Goal: Check status: Check status

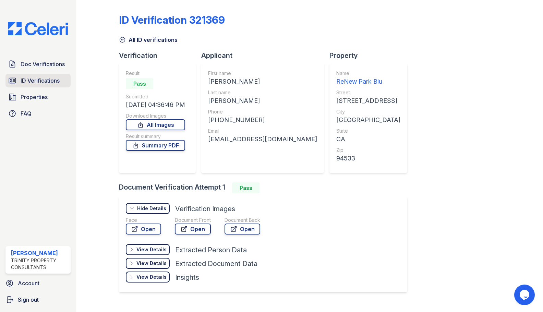
click at [38, 82] on span "ID Verifications" at bounding box center [40, 81] width 39 height 8
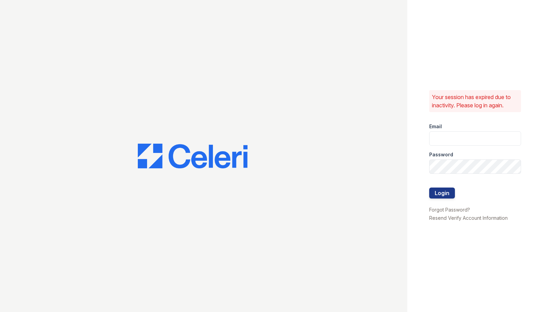
type input "ebetriolo@trinity-pm.com"
click at [432, 195] on button "Login" at bounding box center [443, 193] width 26 height 11
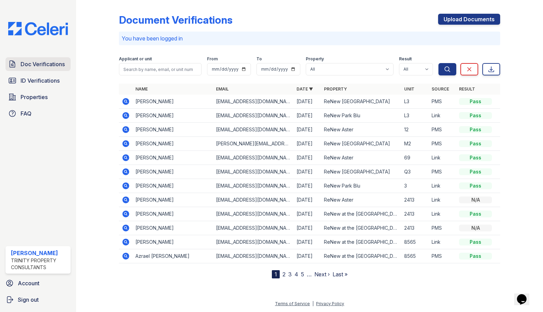
click at [38, 67] on span "Doc Verifications" at bounding box center [43, 64] width 44 height 8
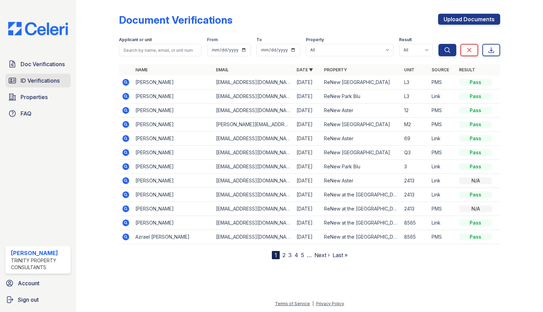
click at [40, 81] on span "ID Verifications" at bounding box center [40, 81] width 39 height 8
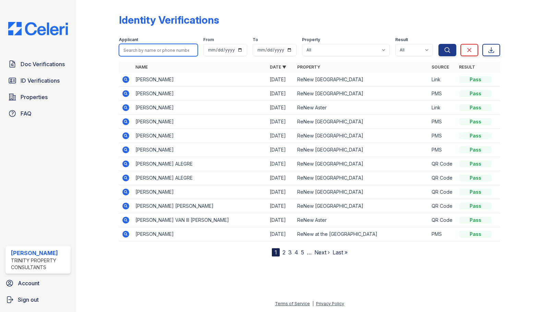
click at [153, 53] on input "search" at bounding box center [158, 50] width 79 height 12
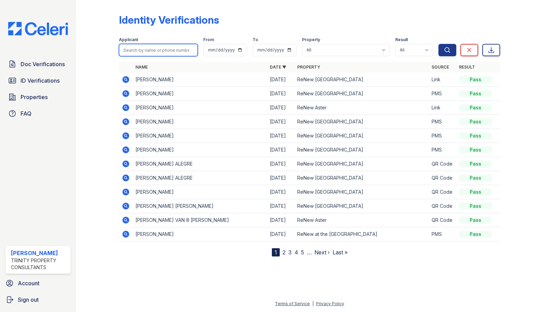
click at [153, 53] on input "search" at bounding box center [158, 50] width 79 height 12
click at [156, 51] on input "search" at bounding box center [158, 50] width 79 height 12
click at [164, 52] on input "search" at bounding box center [158, 50] width 79 height 12
type input "malik"
click at [52, 78] on span "ID Verifications" at bounding box center [40, 81] width 39 height 8
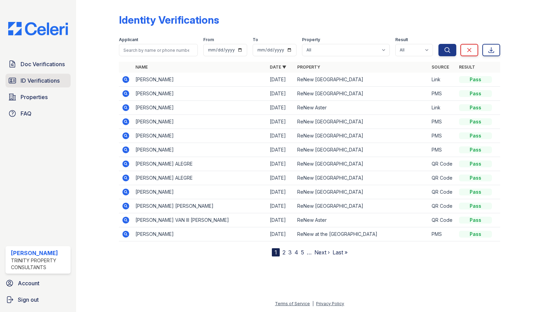
click at [40, 78] on span "ID Verifications" at bounding box center [40, 81] width 39 height 8
click at [36, 94] on span "Properties" at bounding box center [34, 97] width 27 height 8
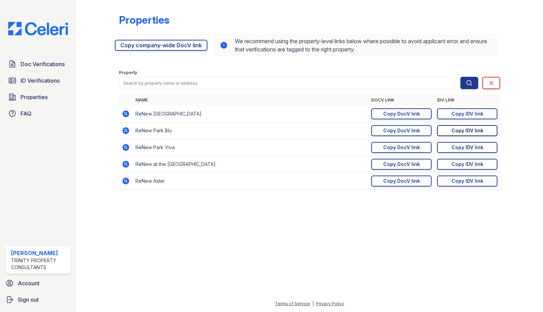
click at [462, 127] on link "Copy IDV link Copy link" at bounding box center [467, 130] width 60 height 11
click at [55, 257] on div "[PERSON_NAME]" at bounding box center [39, 253] width 57 height 8
click at [477, 135] on link "Copy IDV link Copy link" at bounding box center [467, 130] width 60 height 11
click at [477, 135] on link "Copied!" at bounding box center [467, 130] width 60 height 11
click at [476, 130] on div "Copy IDV link" at bounding box center [468, 130] width 32 height 7
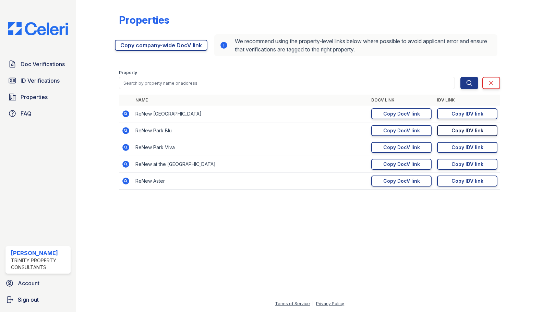
click at [476, 130] on link "Copy IDV link Copy link" at bounding box center [467, 130] width 60 height 11
click at [13, 75] on link "ID Verifications" at bounding box center [37, 81] width 65 height 14
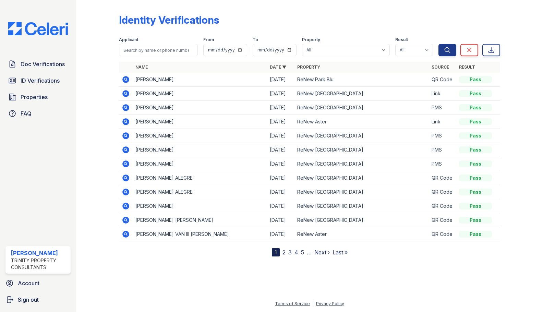
click at [121, 81] on td at bounding box center [126, 80] width 14 height 14
click at [126, 81] on icon at bounding box center [125, 79] width 7 height 7
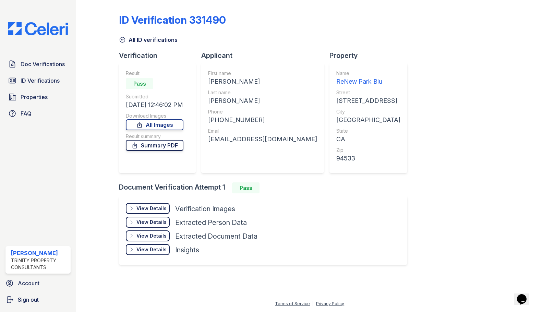
click at [145, 146] on link "Summary PDF" at bounding box center [155, 145] width 58 height 11
click at [144, 210] on div "View Details" at bounding box center [152, 208] width 30 height 7
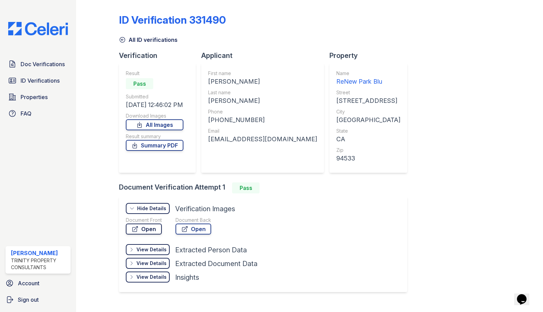
click at [152, 229] on link "Open" at bounding box center [144, 229] width 36 height 11
click at [145, 145] on link "Summary PDF" at bounding box center [155, 145] width 58 height 11
